Goal: Task Accomplishment & Management: Manage account settings

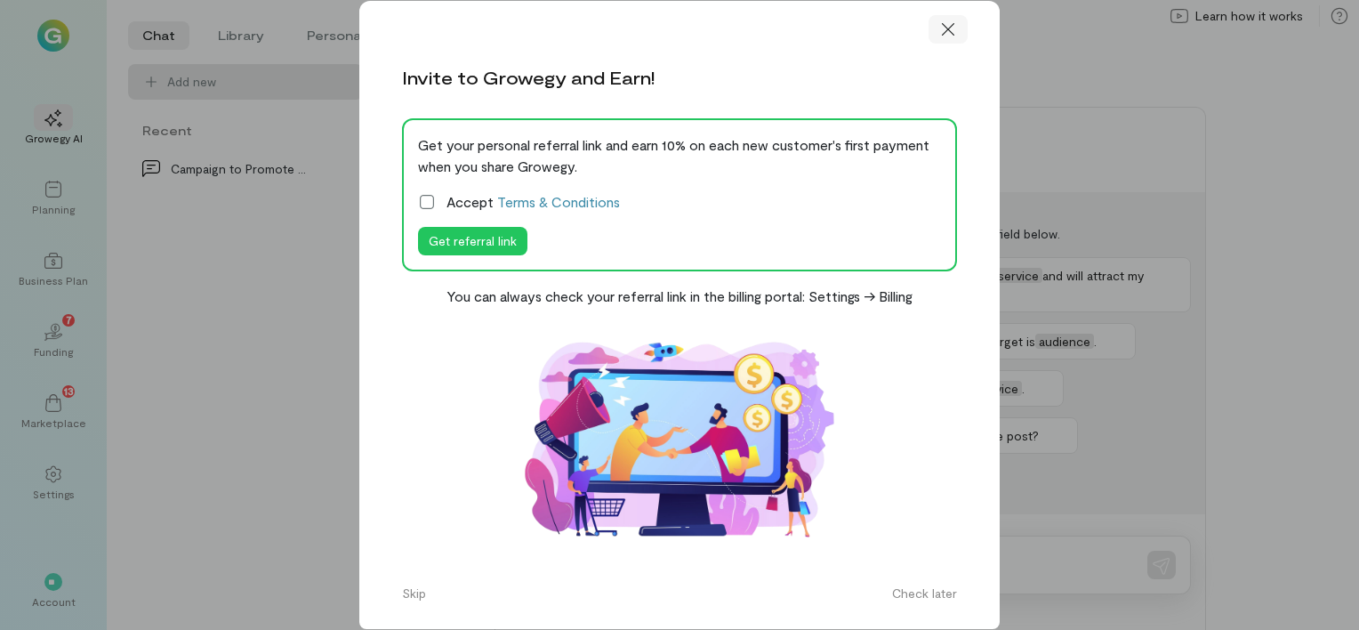
click at [953, 27] on icon at bounding box center [948, 29] width 18 height 18
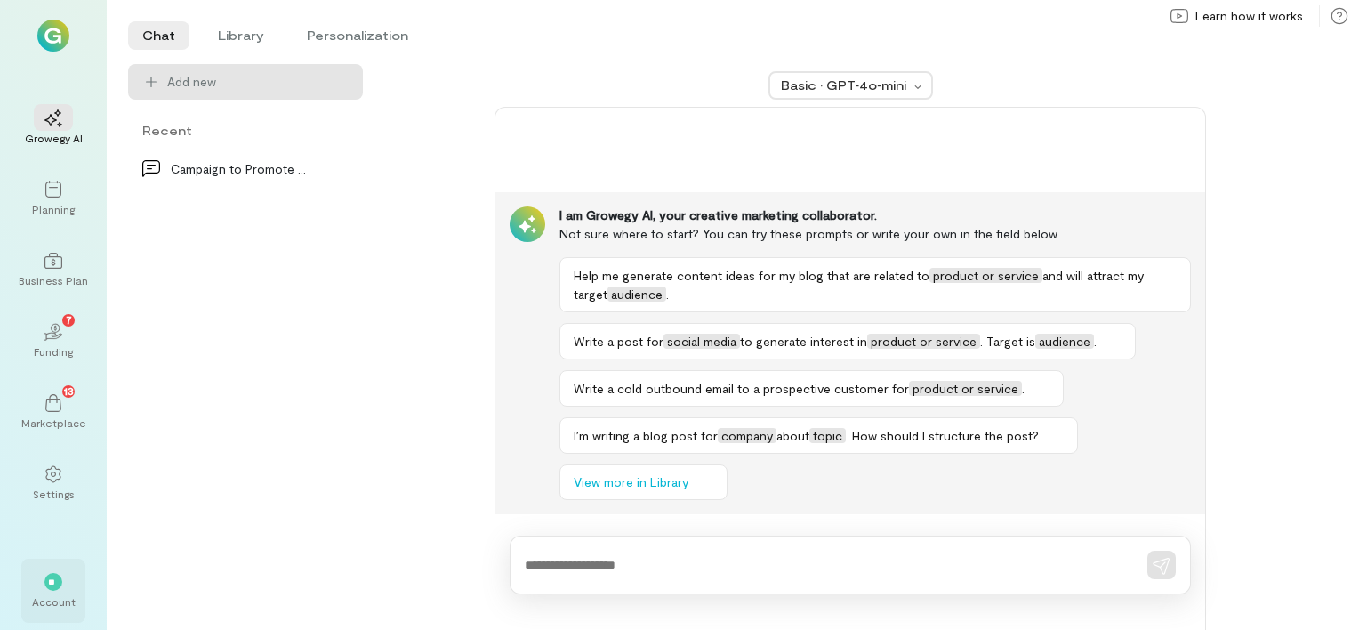
click at [65, 580] on div "**" at bounding box center [53, 581] width 39 height 27
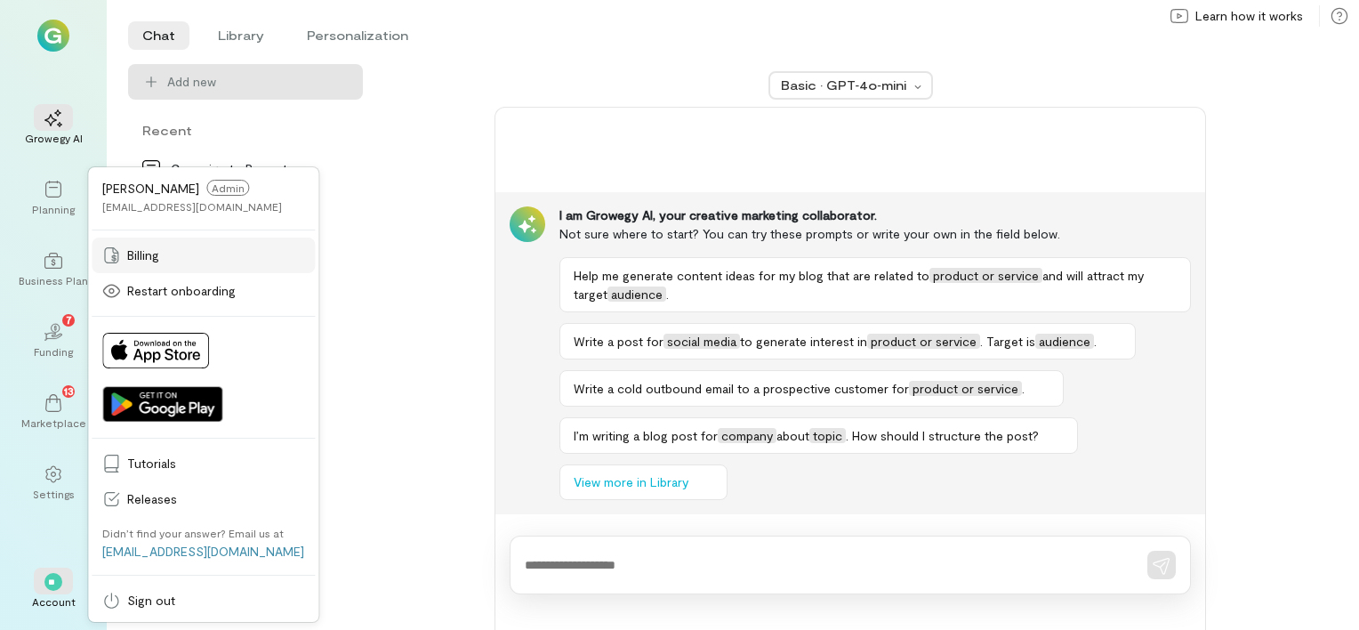
click at [163, 259] on span "Billing" at bounding box center [215, 255] width 177 height 18
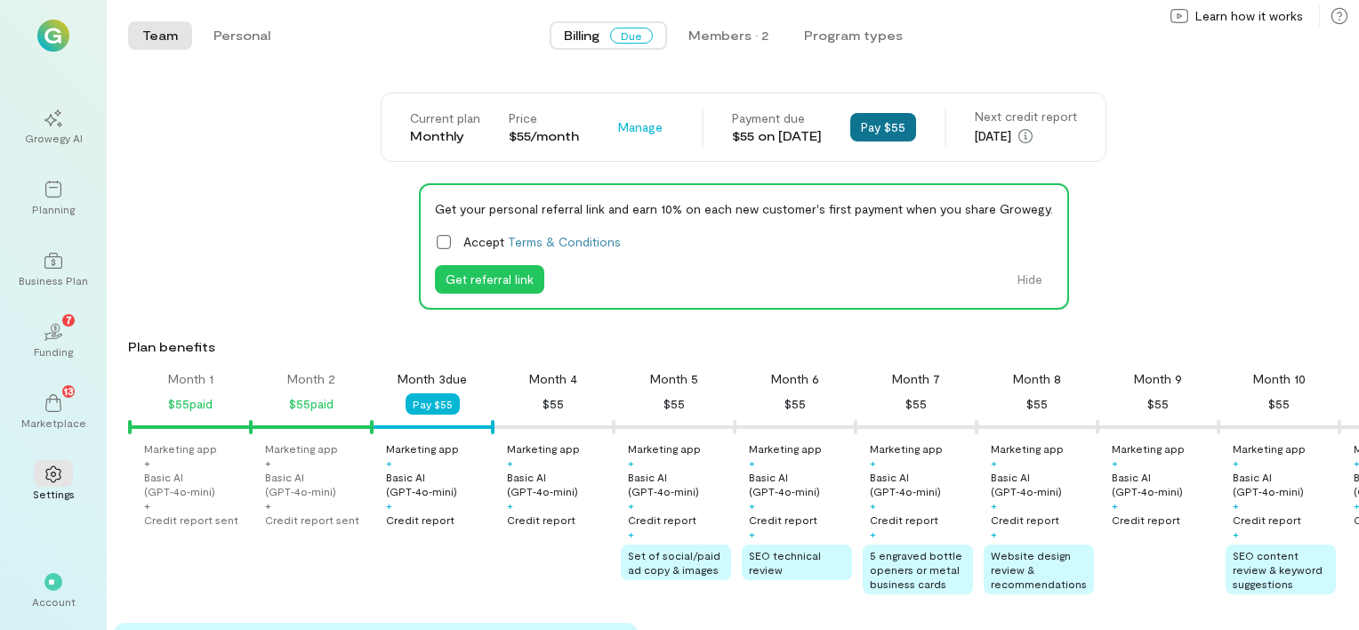
click at [890, 127] on button "Pay $55" at bounding box center [883, 127] width 66 height 28
